Goal: Transaction & Acquisition: Obtain resource

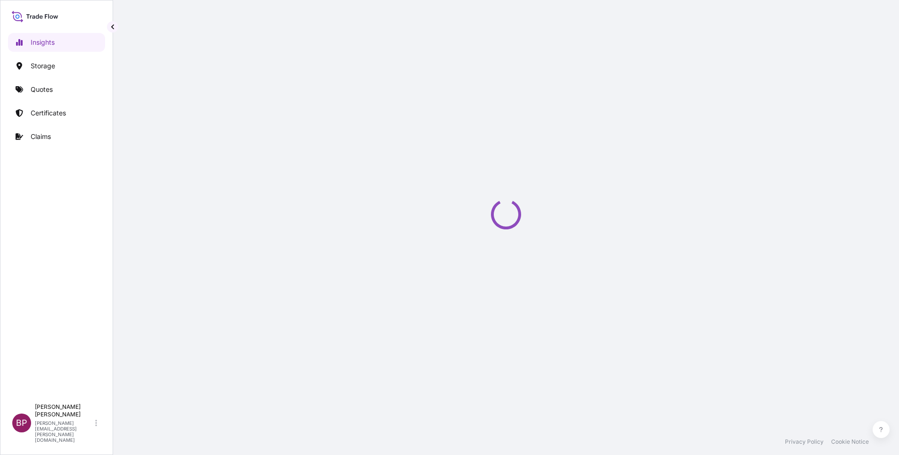
select select "2025"
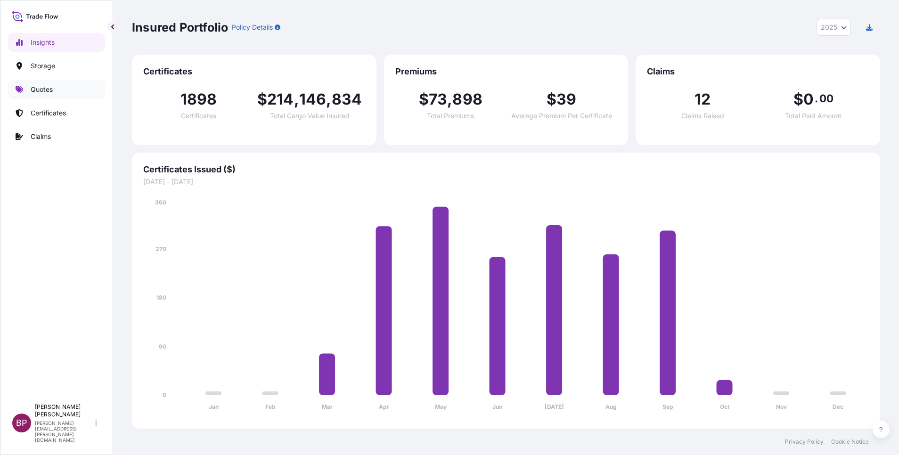
click at [35, 90] on p "Quotes" at bounding box center [42, 89] width 22 height 9
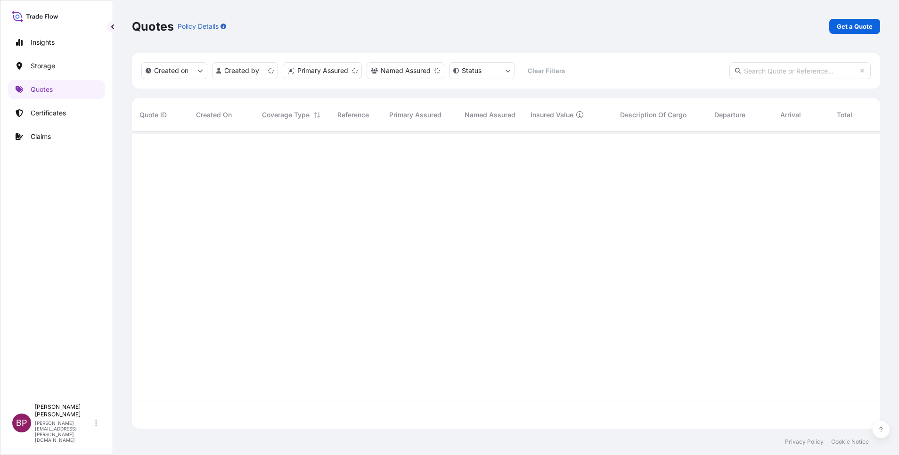
scroll to position [291, 737]
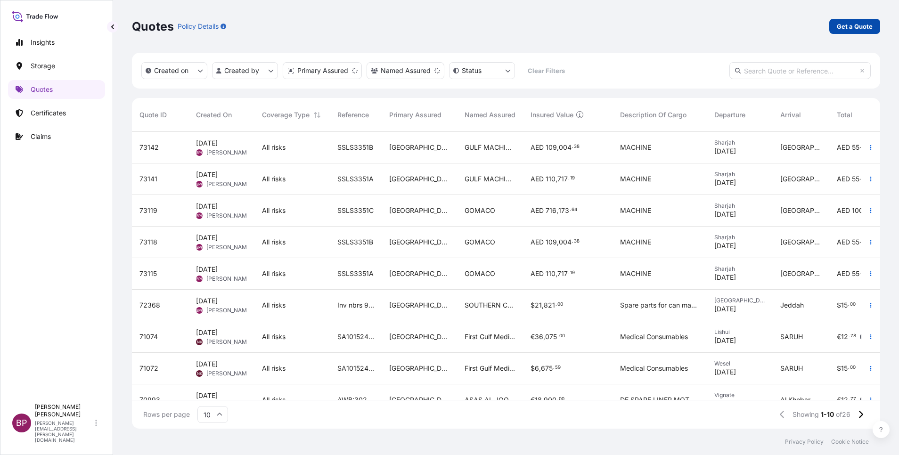
click at [862, 28] on p "Get a Quote" at bounding box center [855, 26] width 36 height 9
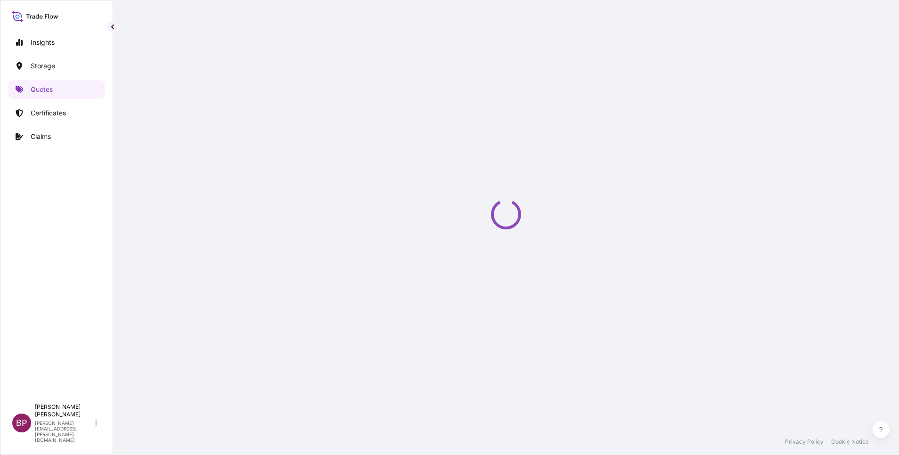
select select "Water"
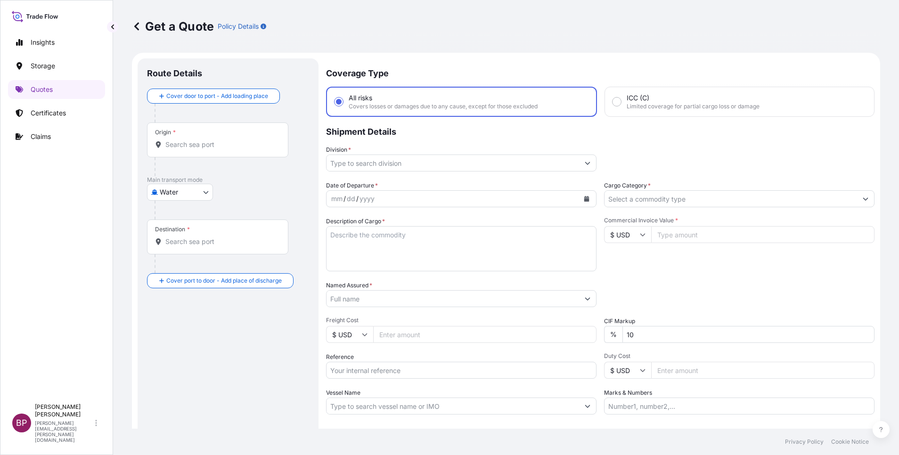
scroll to position [15, 0]
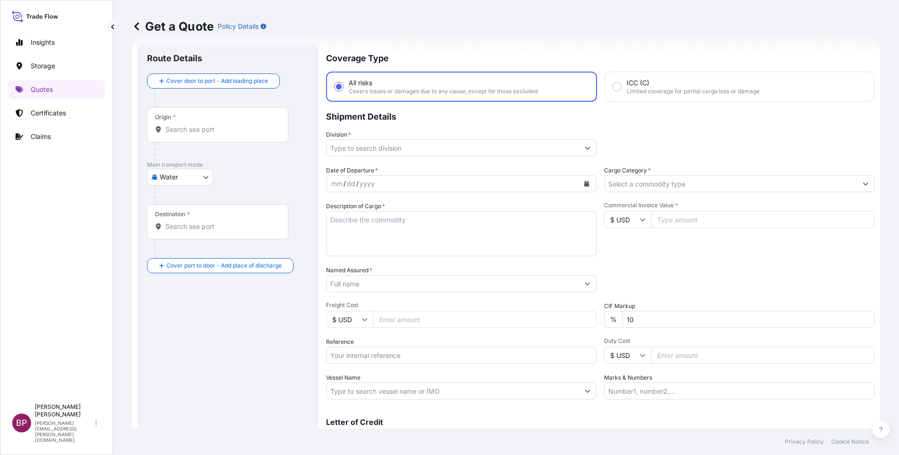
click at [395, 356] on input "Reference" at bounding box center [461, 355] width 270 height 17
paste input "SSLS3358"
type input "SSLS3358"
click at [399, 283] on input "Named Assured *" at bounding box center [452, 283] width 252 height 17
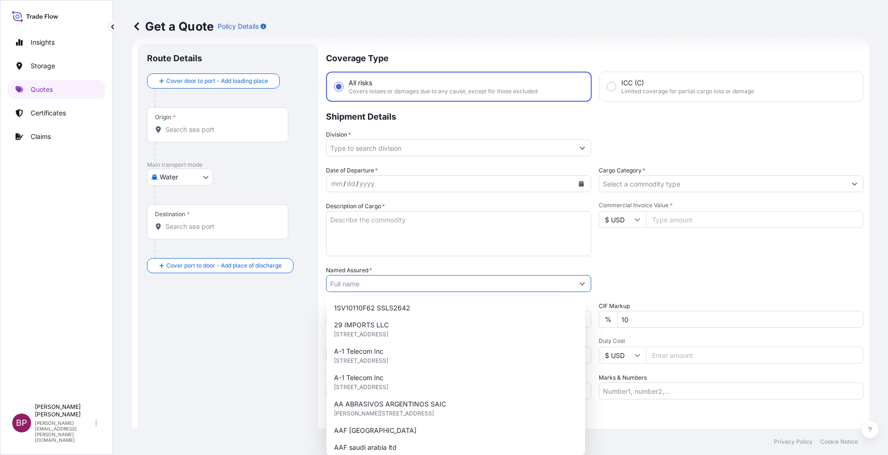
paste input "SPECIALIZED INDUSTRIAL SERVICES CO ([PERSON_NAME])"
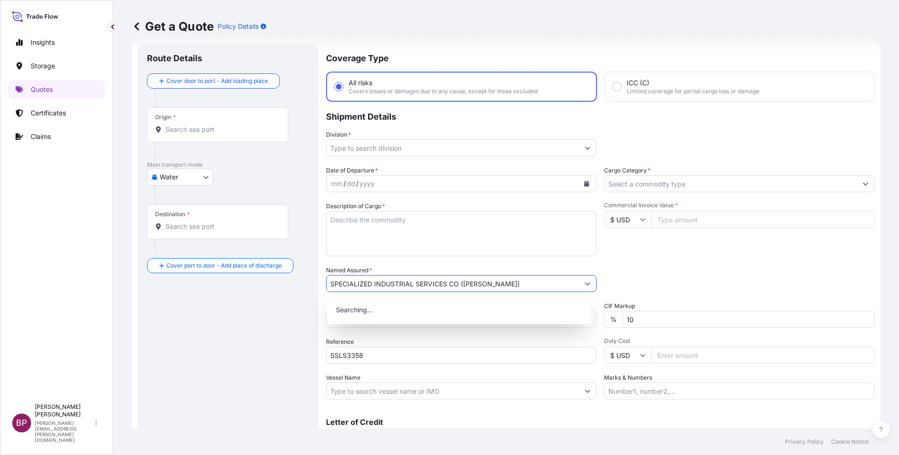
type input "SPECIALIZED INDUSTRIAL SERVICES CO ([PERSON_NAME])"
click at [392, 238] on textarea "Description of Cargo *" at bounding box center [461, 233] width 270 height 45
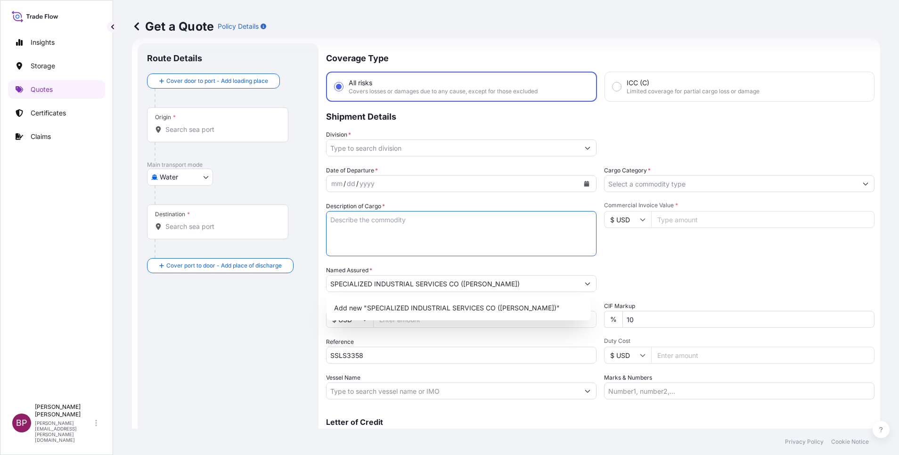
paste textarea "16 IN X 6 IN NPS, SCH STD, WELDOLET FCS, BW, ASTM 012 198 A694 F60, (SUITABLE F…"
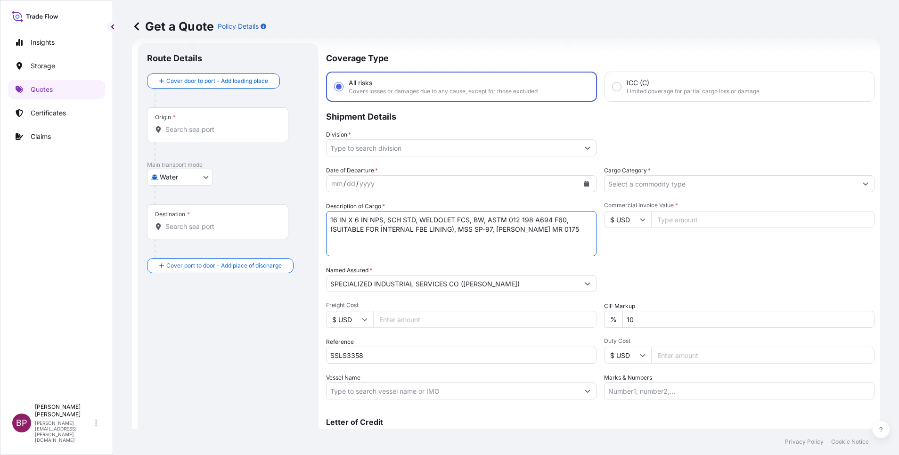
type textarea "16 IN X 6 IN NPS, SCH STD, WELDOLET FCS, BW, ASTM 012 198 A694 F60, (SUITABLE F…"
click at [194, 176] on body "1 option available. Insights Storage Quotes Certificates Claims BP [PERSON_NAME…" at bounding box center [449, 227] width 899 height 455
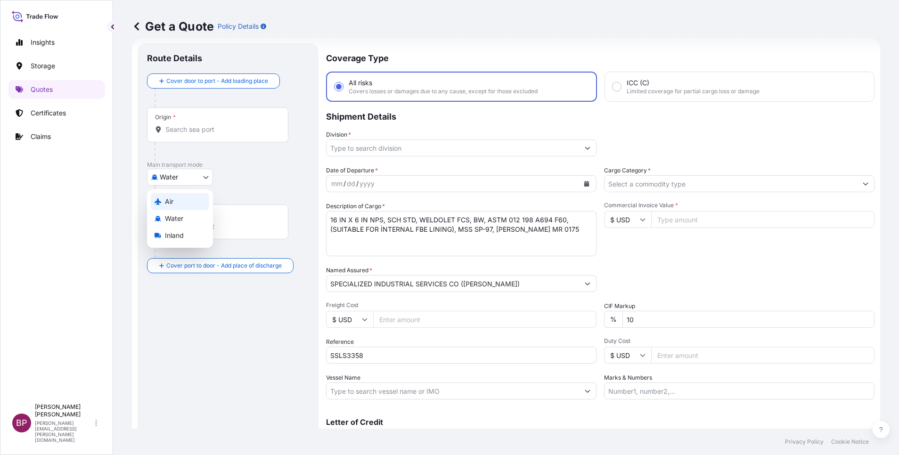
click at [185, 196] on div "Air" at bounding box center [180, 201] width 58 height 17
select select "Air"
click at [702, 185] on input "Cargo Category *" at bounding box center [730, 183] width 252 height 17
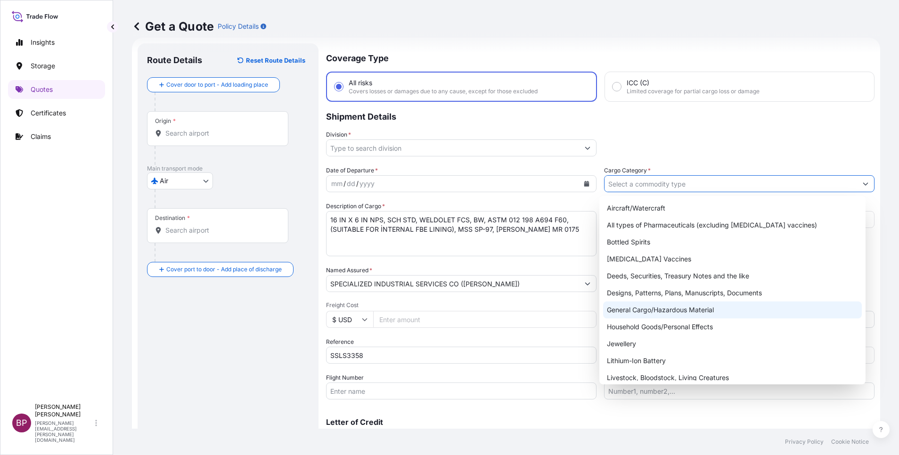
click at [657, 313] on div "General Cargo/Hazardous Material" at bounding box center [732, 309] width 259 height 17
type input "General Cargo/Hazardous Material"
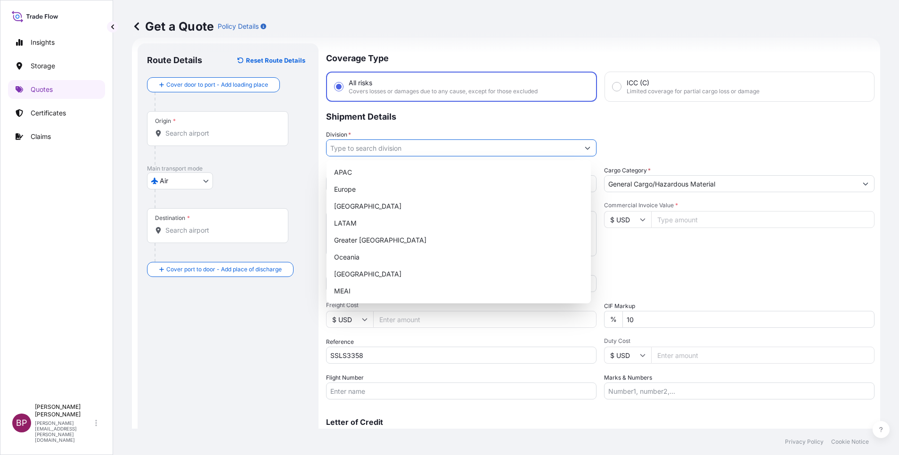
click at [585, 148] on icon "Show suggestions" at bounding box center [588, 148] width 6 height 6
click at [390, 296] on div "MEAI" at bounding box center [458, 291] width 257 height 17
type input "MEAI"
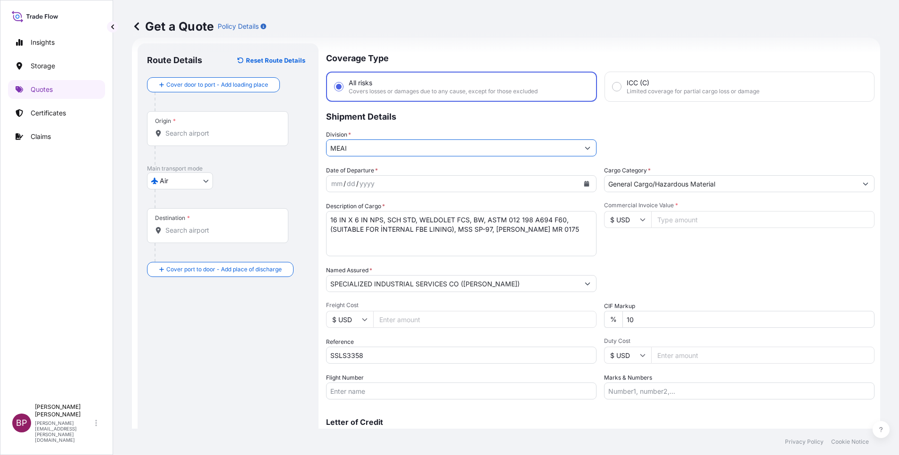
click at [640, 220] on icon at bounding box center [642, 220] width 5 height 3
click at [625, 274] on div "£ GBP" at bounding box center [622, 265] width 40 height 18
type input "£ GBP"
click at [684, 218] on input "Commercial Invoice Value *" at bounding box center [762, 219] width 223 height 17
paste input "158669.85"
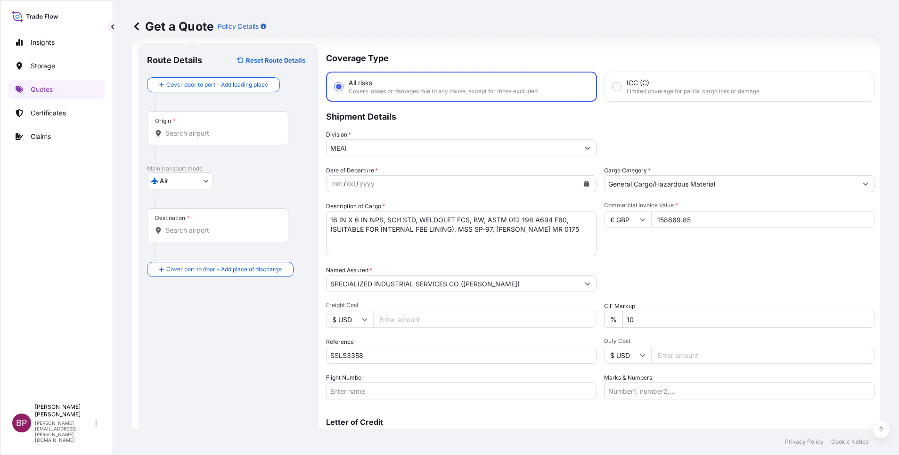
type input "158669.85"
drag, startPoint x: 637, startPoint y: 320, endPoint x: 534, endPoint y: 348, distance: 107.2
click at [544, 318] on div "Date of Departure * mm / dd / yyyy Cargo Category * General Cargo/Hazardous Mat…" at bounding box center [600, 283] width 548 height 234
type input "0"
click at [584, 183] on icon "Calendar" at bounding box center [586, 184] width 5 height 6
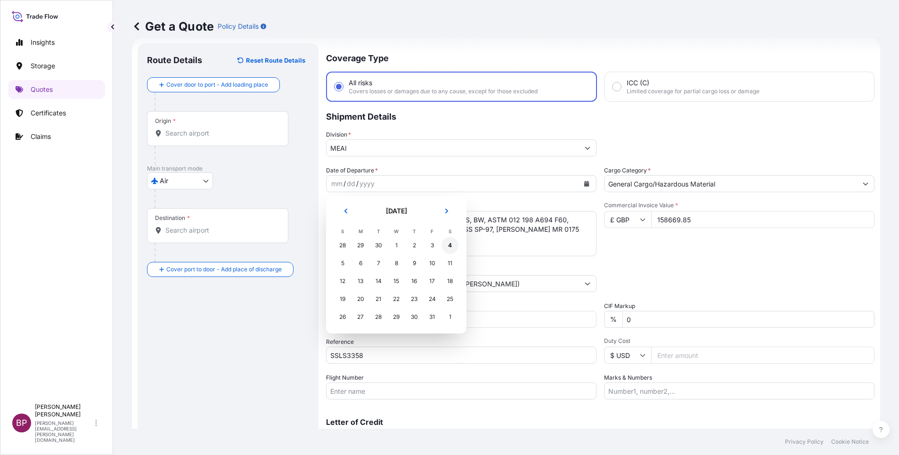
click at [448, 245] on div "4" at bounding box center [449, 245] width 17 height 17
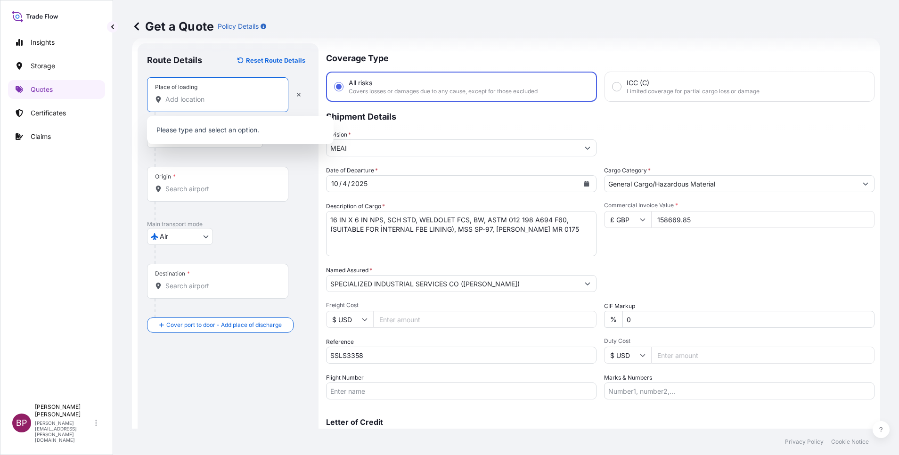
click at [212, 98] on input "Place of loading" at bounding box center [220, 99] width 111 height 9
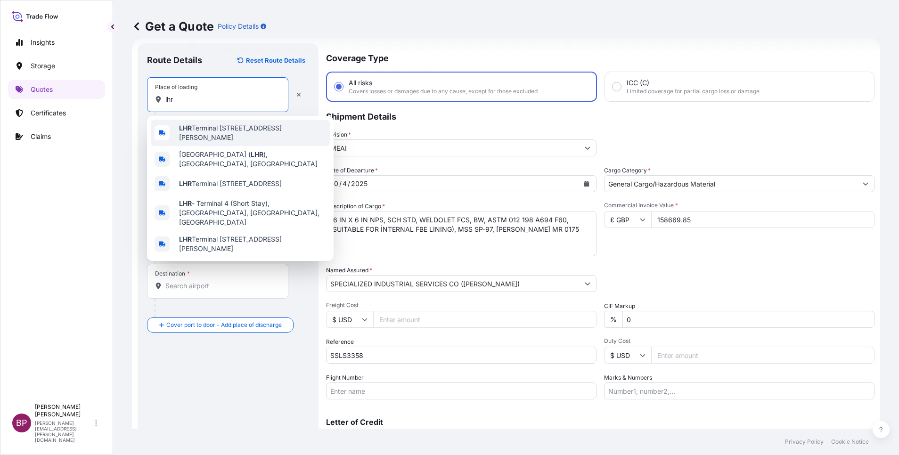
click at [225, 134] on span "[GEOGRAPHIC_DATA][STREET_ADDRESS][PERSON_NAME][GEOGRAPHIC_DATA][GEOGRAPHIC_DATA]" at bounding box center [252, 132] width 147 height 19
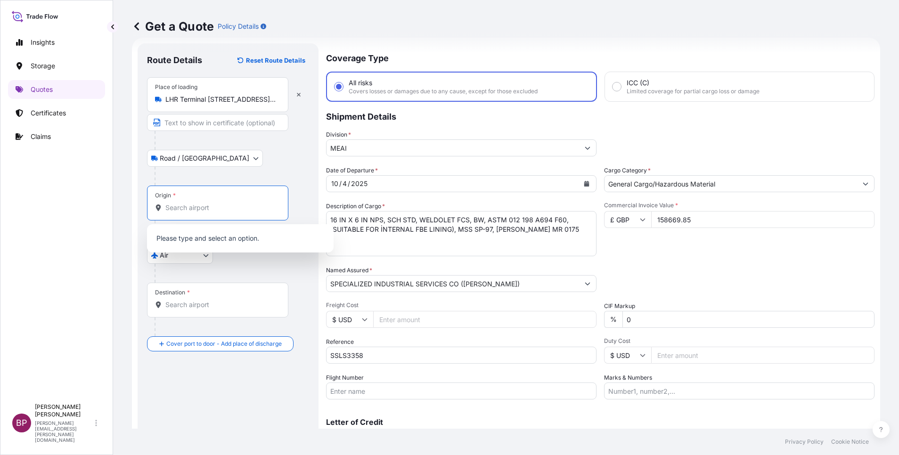
click at [205, 212] on input "Origin *" at bounding box center [220, 207] width 111 height 9
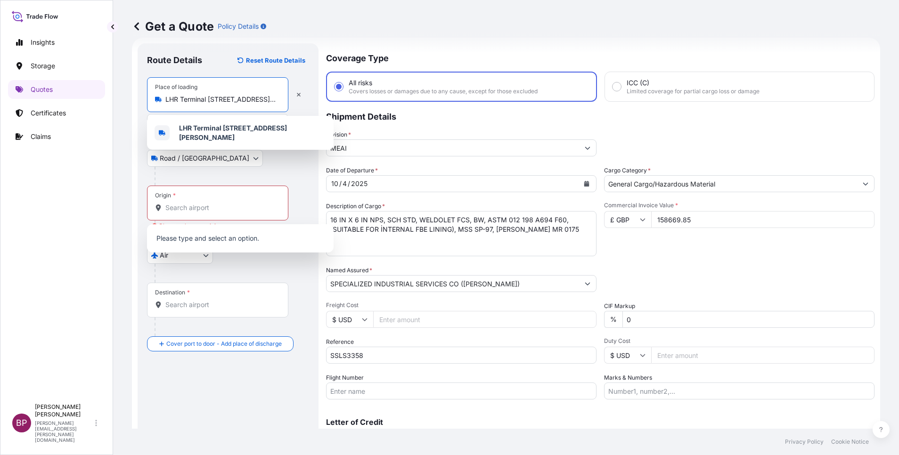
click at [229, 103] on input "LHR Terminal [STREET_ADDRESS][PERSON_NAME]" at bounding box center [220, 99] width 111 height 9
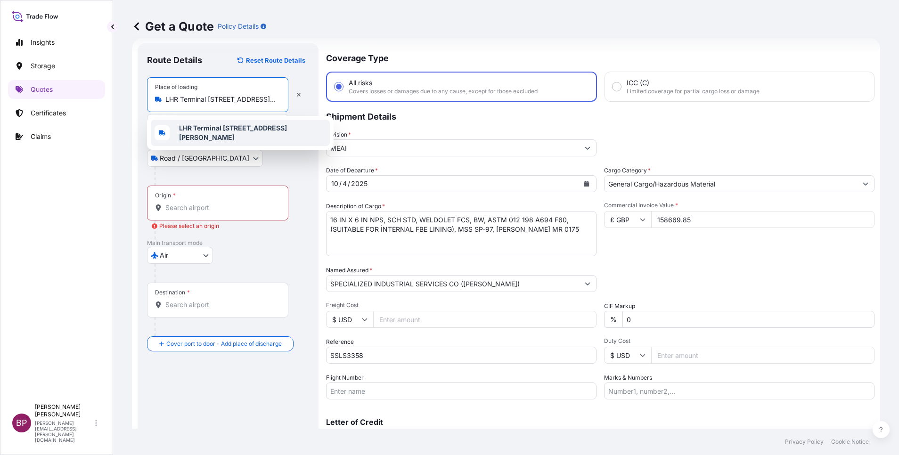
click at [192, 206] on input "Origin * Please select an origin" at bounding box center [220, 207] width 111 height 9
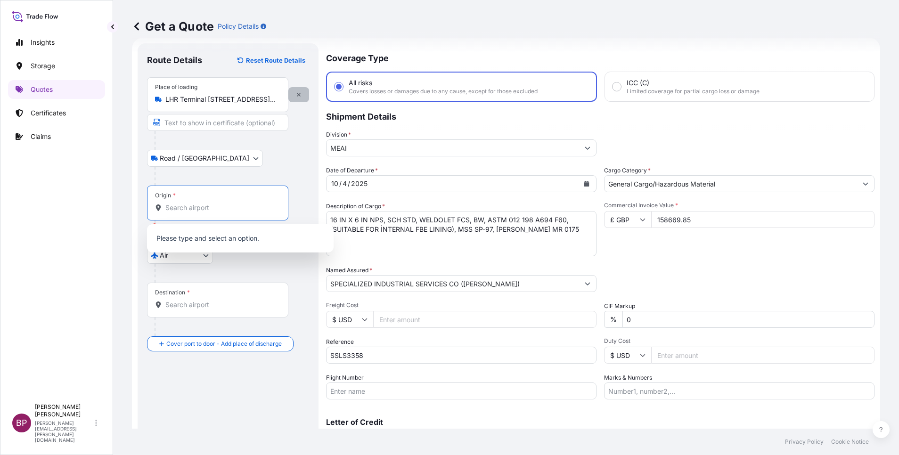
click at [296, 92] on icon "button" at bounding box center [299, 95] width 6 height 6
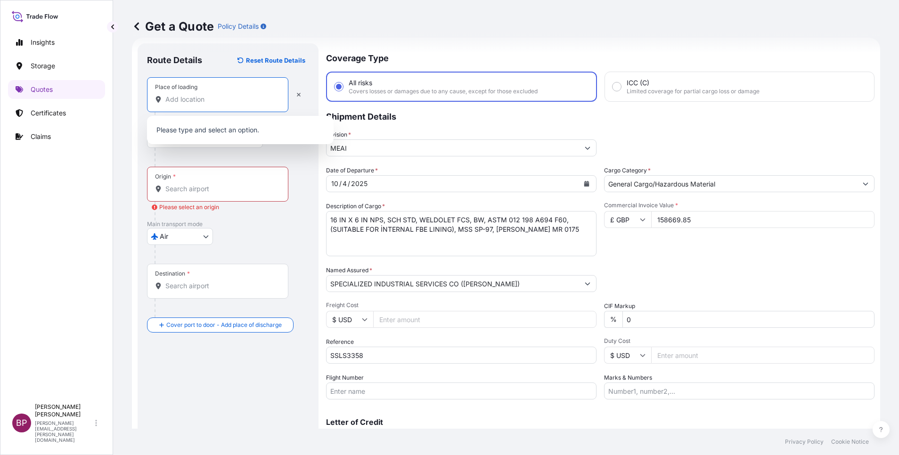
click at [237, 97] on input "Place of loading" at bounding box center [220, 99] width 111 height 9
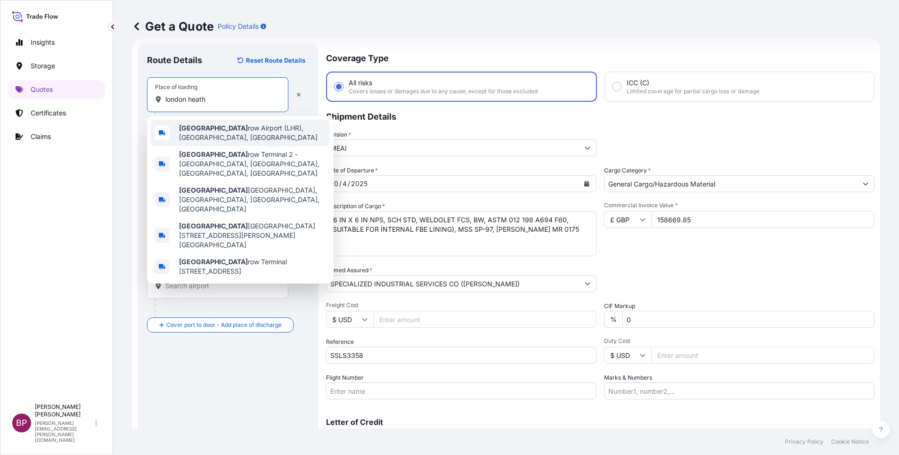
click at [242, 133] on span "[GEOGRAPHIC_DATA] (LHR), [GEOGRAPHIC_DATA], [GEOGRAPHIC_DATA]" at bounding box center [252, 132] width 147 height 19
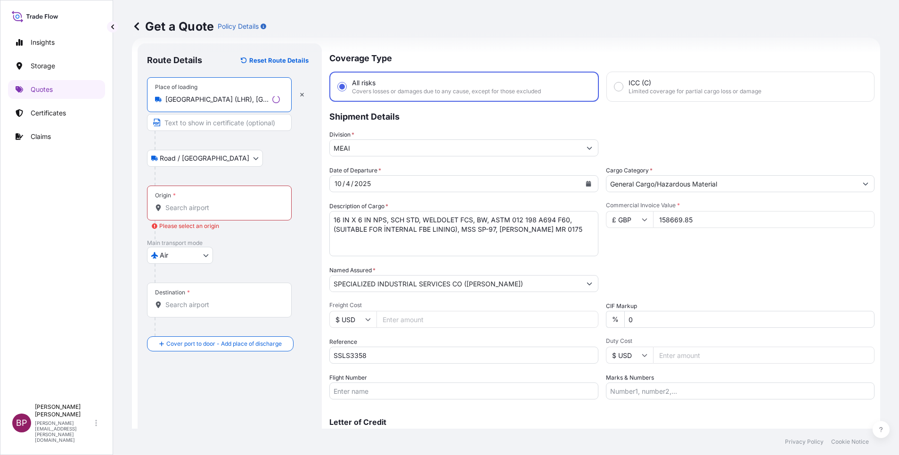
type input "[GEOGRAPHIC_DATA] (LHR), [GEOGRAPHIC_DATA], [GEOGRAPHIC_DATA]"
click at [205, 211] on input "Origin * Please select an origin" at bounding box center [222, 207] width 114 height 9
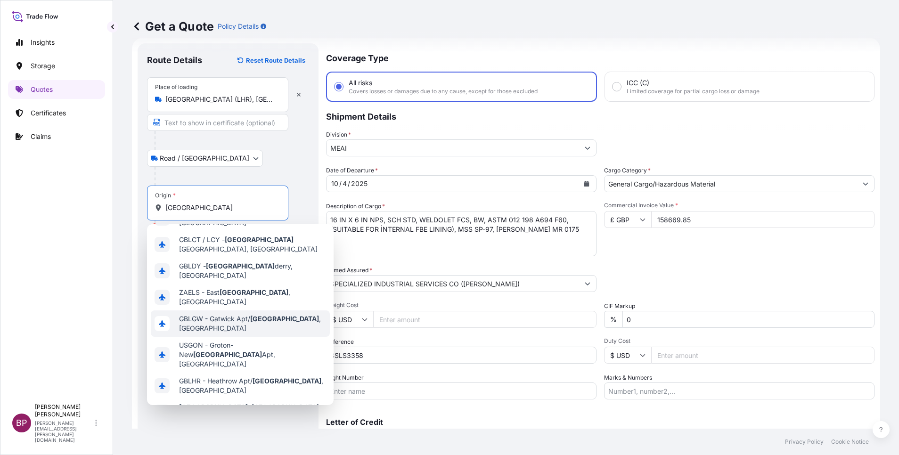
scroll to position [75, 0]
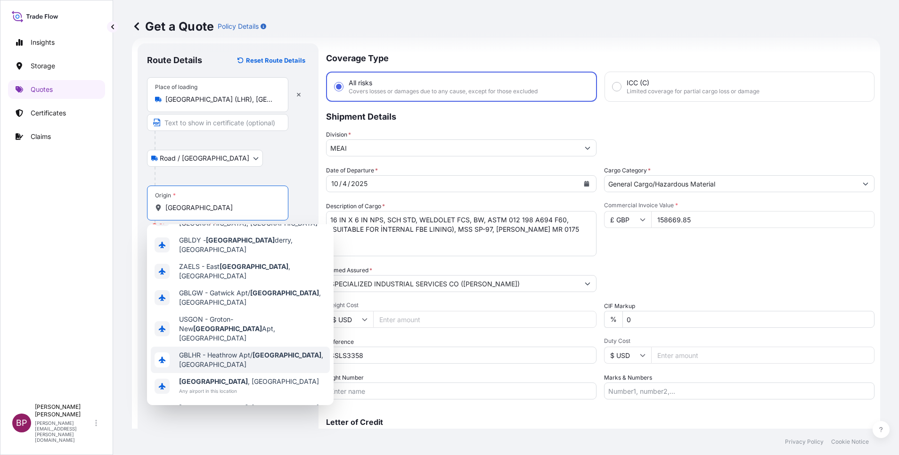
click at [259, 350] on span "GBLHR - Heathrow Apt/ [GEOGRAPHIC_DATA] , [GEOGRAPHIC_DATA]" at bounding box center [252, 359] width 147 height 19
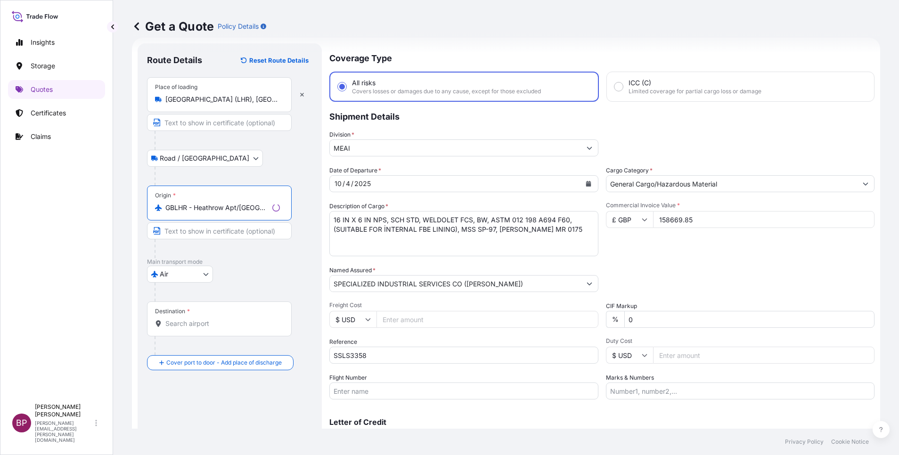
type input "GBLHR - Heathrow Apt/[GEOGRAPHIC_DATA], [GEOGRAPHIC_DATA]"
click at [233, 324] on input "Destination *" at bounding box center [222, 323] width 114 height 9
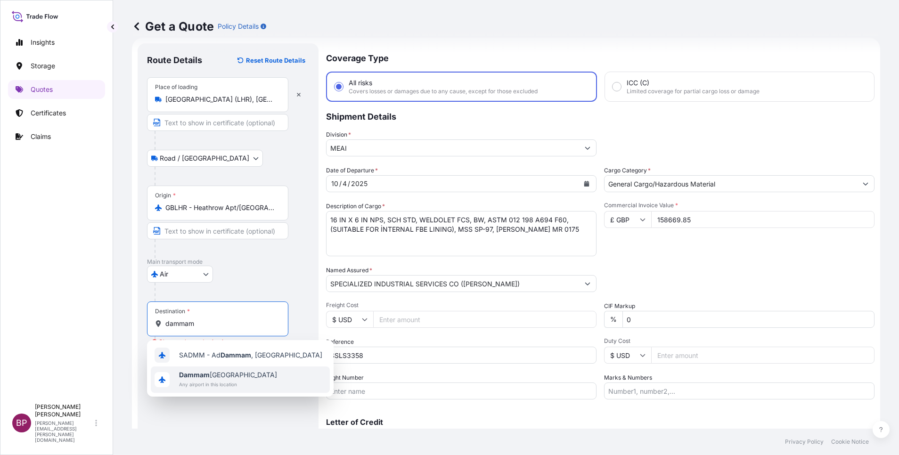
click at [246, 374] on span "Dammam [GEOGRAPHIC_DATA]" at bounding box center [228, 374] width 98 height 9
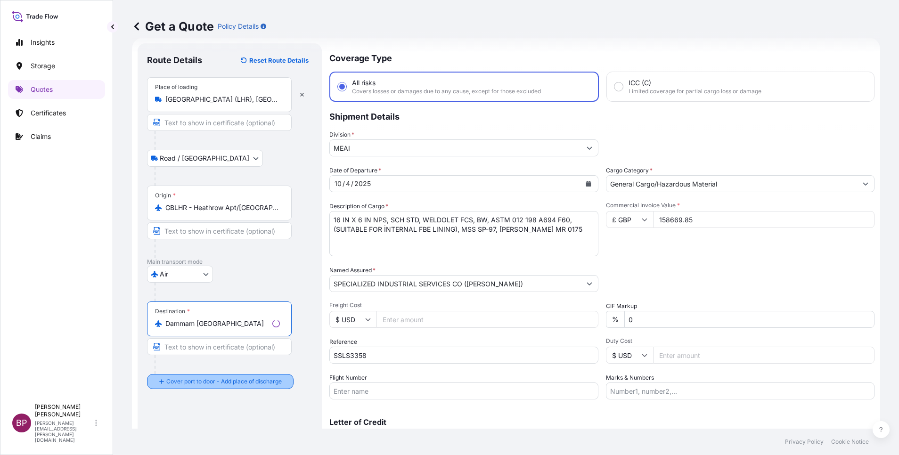
type input "Dammam [GEOGRAPHIC_DATA]"
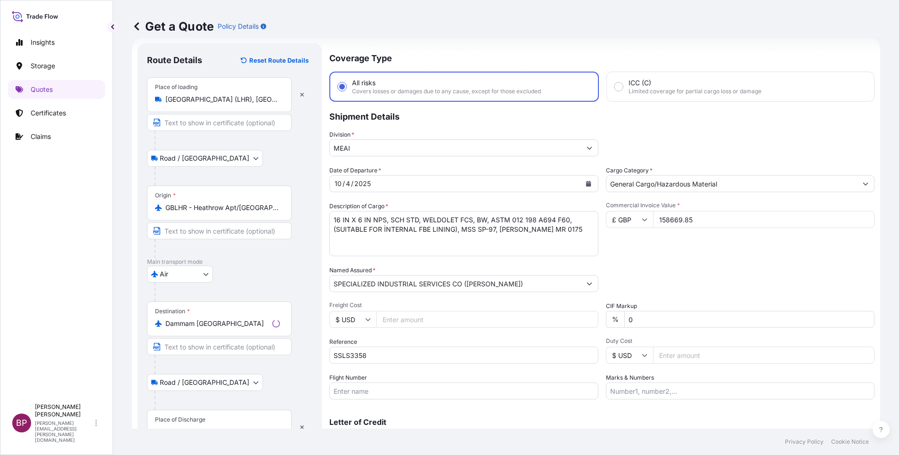
click at [222, 417] on div "Place of Discharge" at bounding box center [219, 427] width 145 height 35
click at [222, 427] on input "Place of Discharge" at bounding box center [222, 431] width 114 height 9
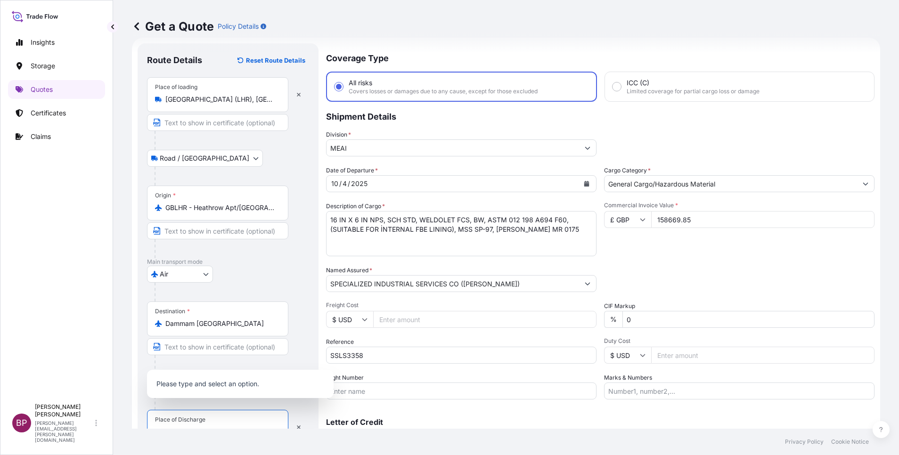
scroll to position [23, 0]
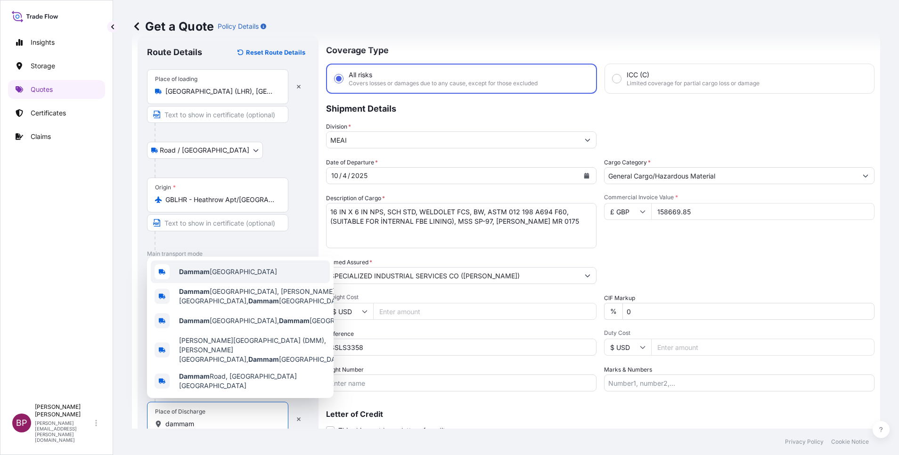
click at [235, 277] on span "Dammam [GEOGRAPHIC_DATA]" at bounding box center [228, 271] width 98 height 9
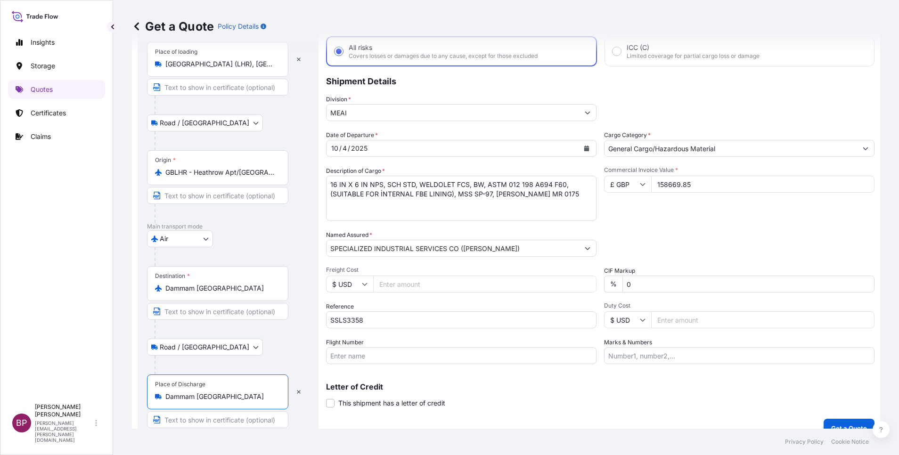
scroll to position [65, 0]
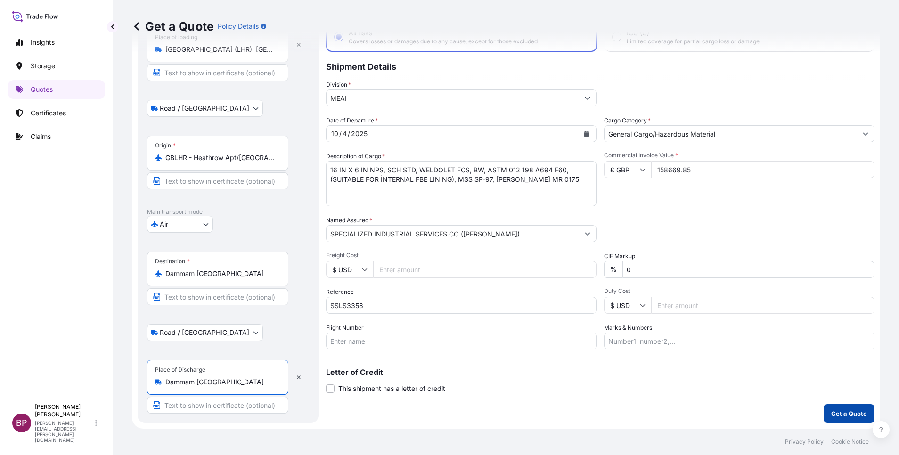
type input "Dammam [GEOGRAPHIC_DATA]"
click at [856, 407] on button "Get a Quote" at bounding box center [848, 413] width 51 height 19
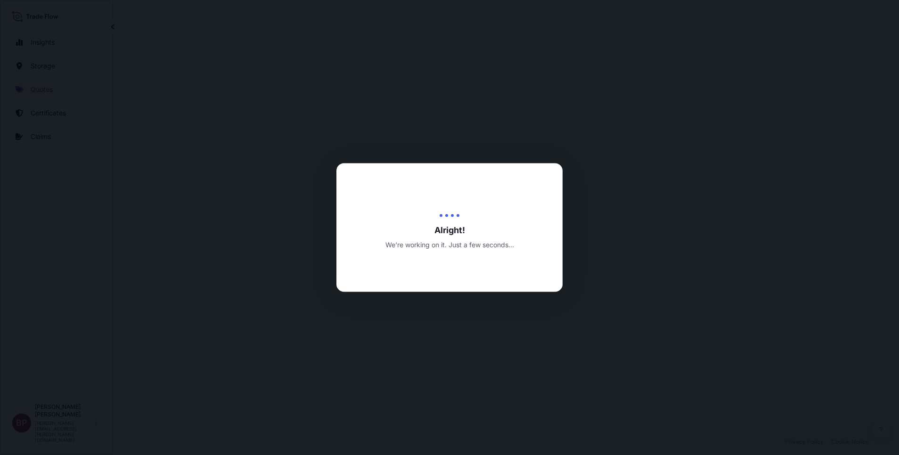
select select "Road / [GEOGRAPHIC_DATA]"
select select "Air"
select select "Road / [GEOGRAPHIC_DATA]"
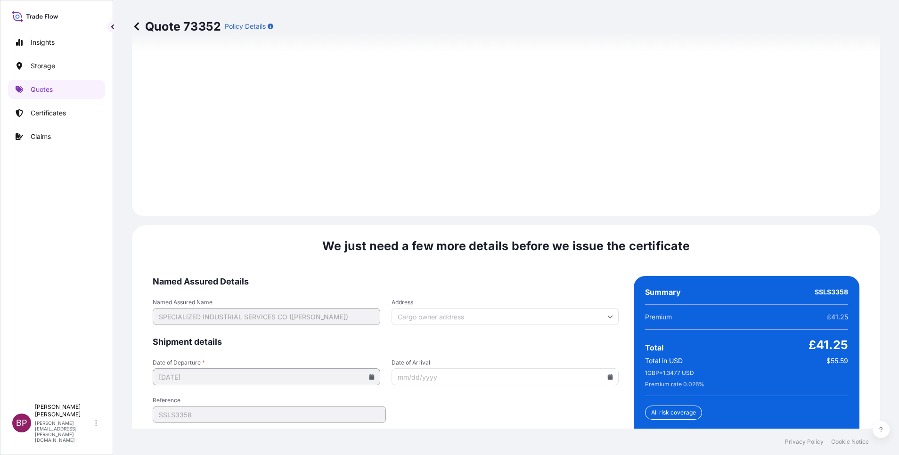
scroll to position [1445, 0]
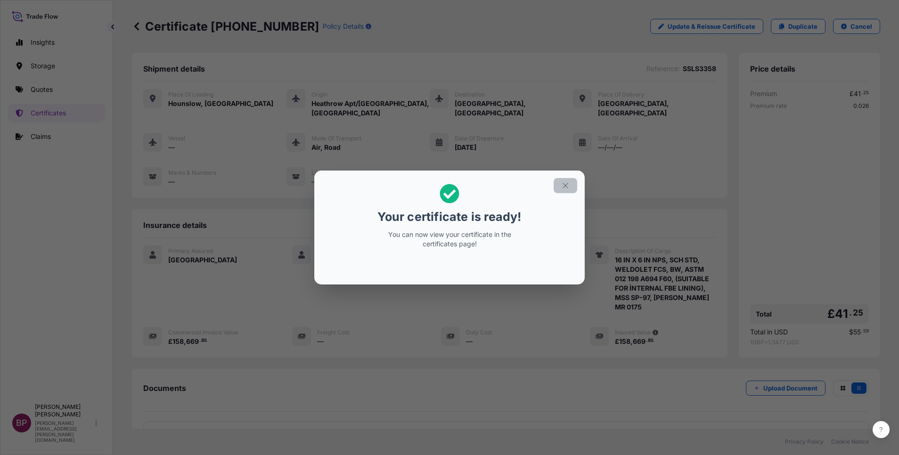
click at [568, 187] on icon "button" at bounding box center [565, 185] width 8 height 8
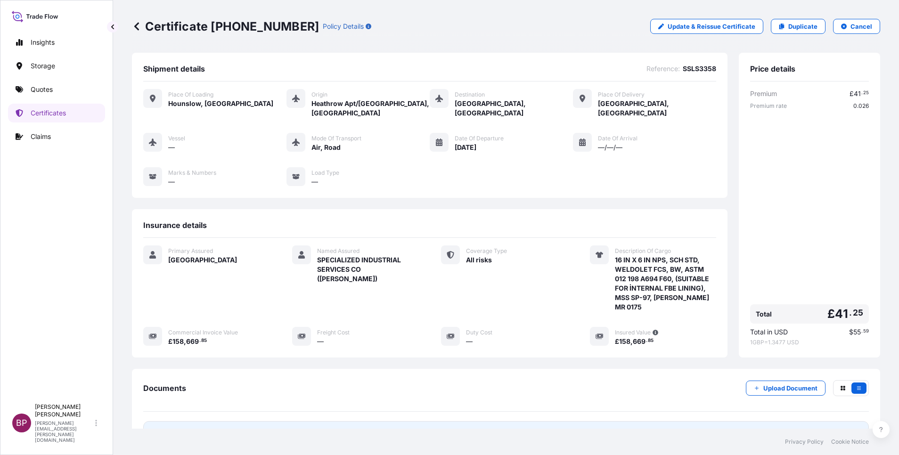
scroll to position [78, 0]
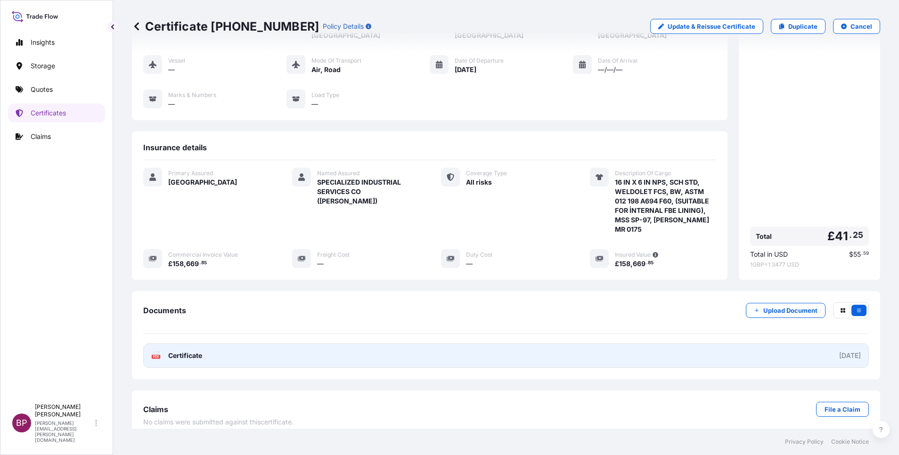
click at [197, 351] on span "Certificate" at bounding box center [185, 355] width 34 height 9
